Goal: Transaction & Acquisition: Subscribe to service/newsletter

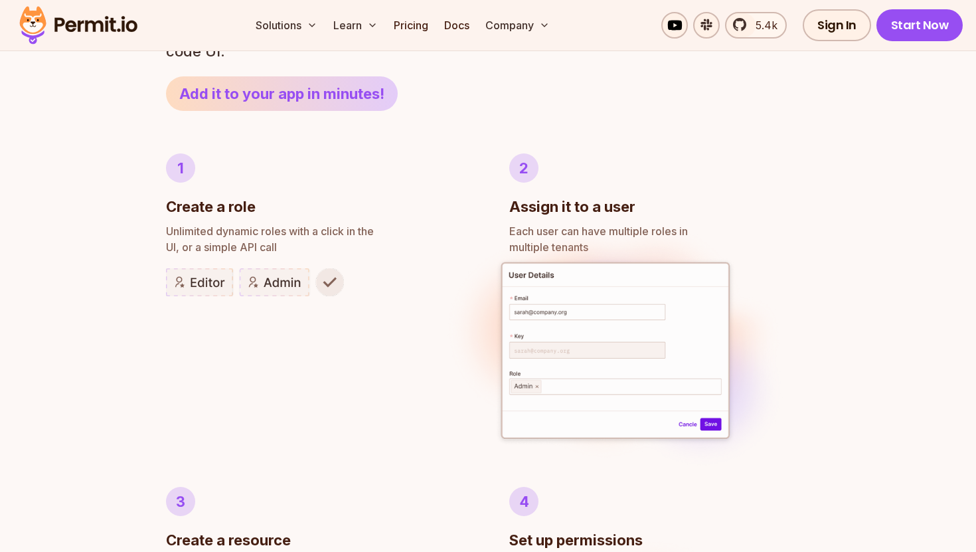
scroll to position [699, 0]
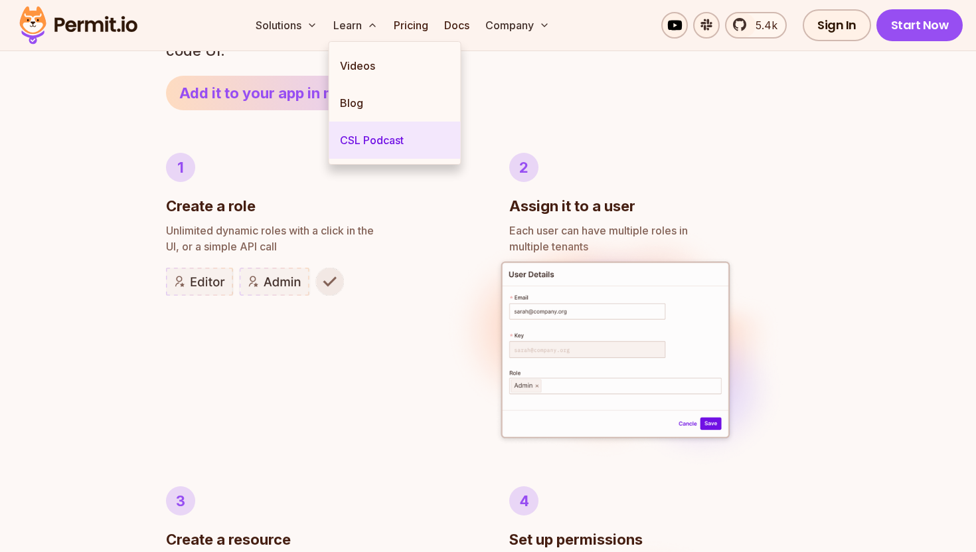
click at [380, 143] on link "CSL Podcast" at bounding box center [394, 140] width 131 height 37
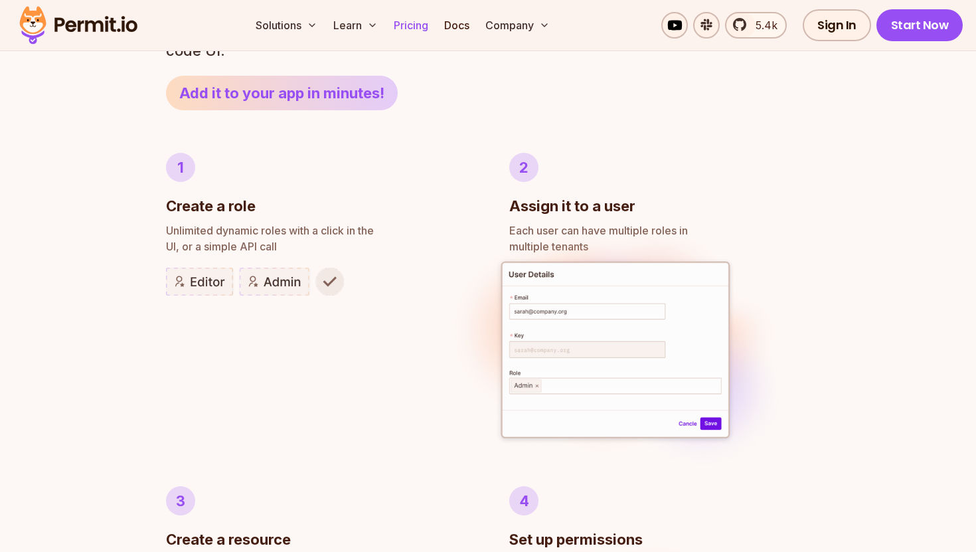
click at [411, 28] on link "Pricing" at bounding box center [410, 25] width 45 height 27
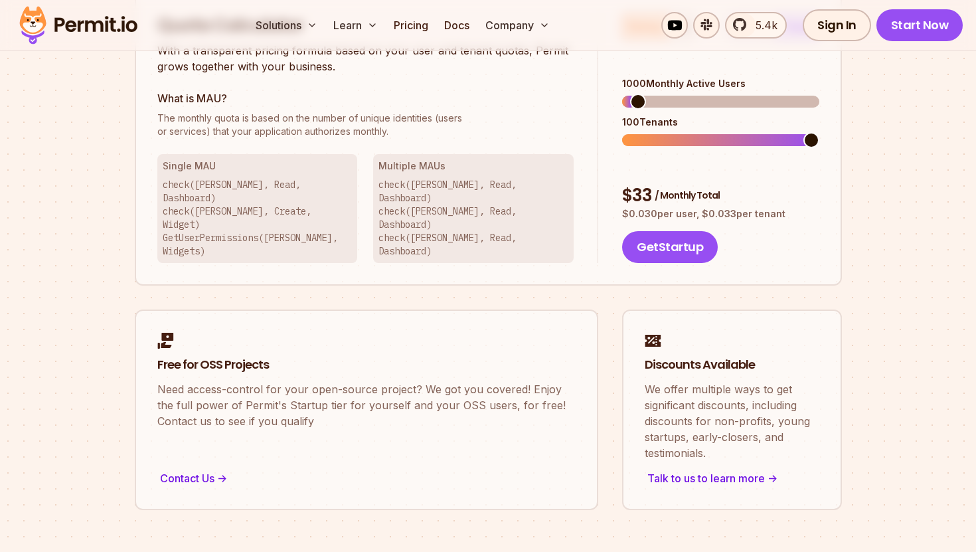
scroll to position [816, 0]
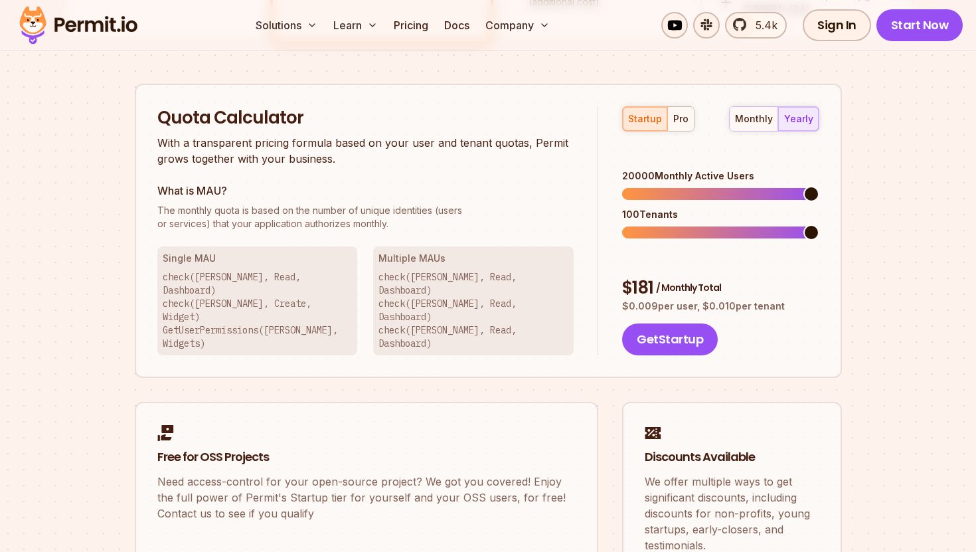
click at [819, 186] on span at bounding box center [812, 194] width 16 height 16
click at [755, 113] on div "monthly" at bounding box center [754, 118] width 38 height 13
click at [811, 117] on div "yearly" at bounding box center [798, 118] width 29 height 13
click at [680, 120] on div "pro" at bounding box center [680, 118] width 15 height 13
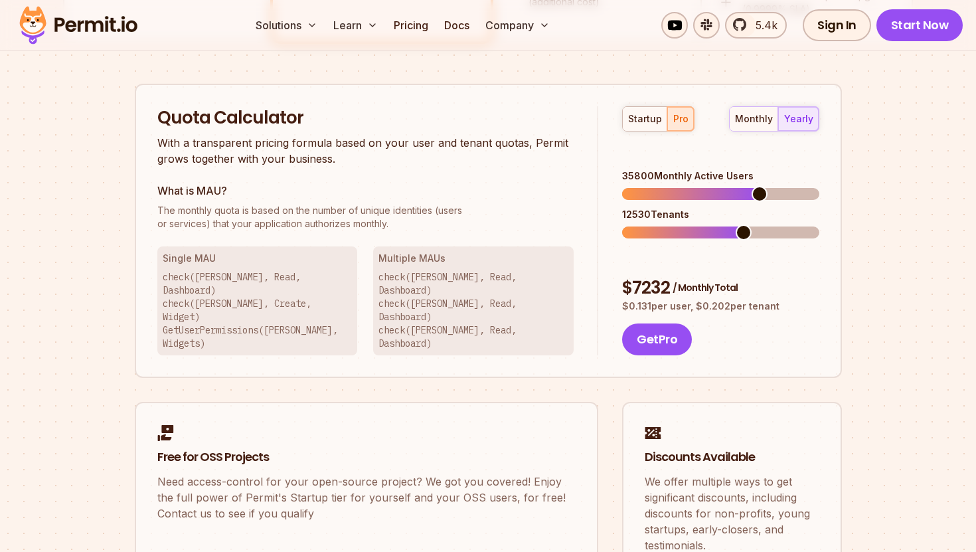
click at [768, 186] on span at bounding box center [760, 194] width 16 height 16
click at [819, 224] on span at bounding box center [812, 232] width 16 height 16
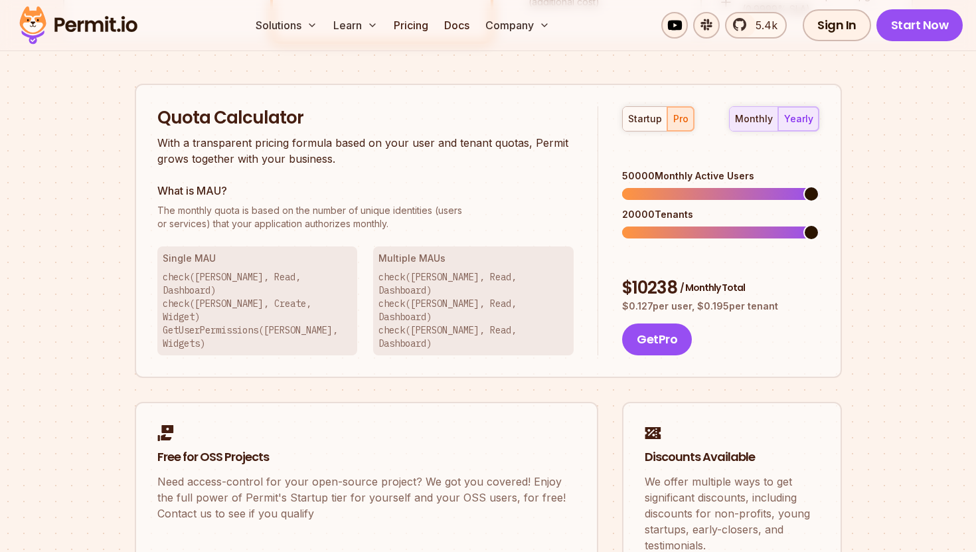
click at [748, 118] on div "monthly" at bounding box center [754, 118] width 38 height 13
click at [817, 109] on button "yearly" at bounding box center [798, 119] width 41 height 24
